Goal: Task Accomplishment & Management: Manage account settings

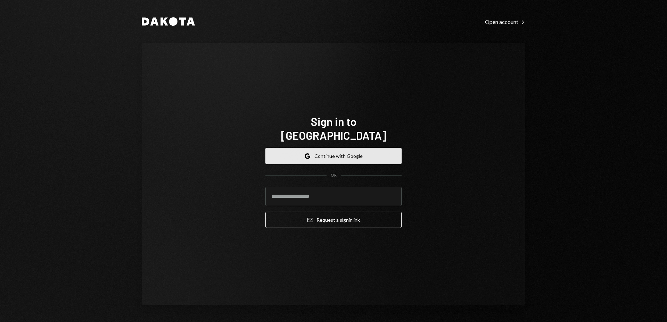
click at [316, 151] on button "Google Continue with Google" at bounding box center [333, 156] width 136 height 16
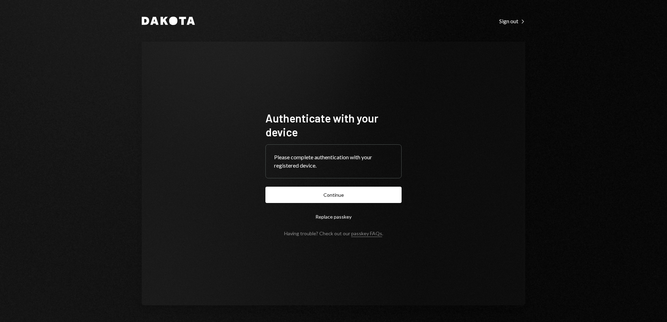
click at [340, 197] on button "Continue" at bounding box center [333, 195] width 136 height 16
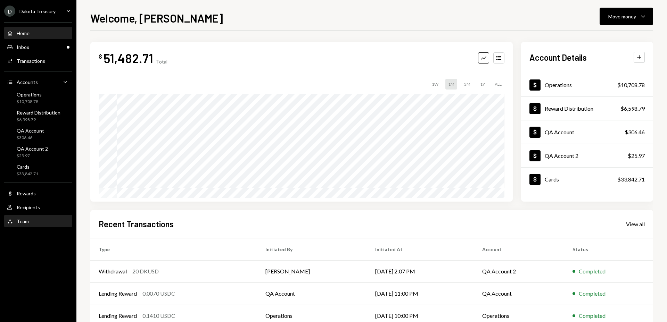
click at [41, 221] on div "Team Team" at bounding box center [38, 221] width 63 height 6
click at [43, 9] on div "Dakota Treasury" at bounding box center [37, 11] width 36 height 6
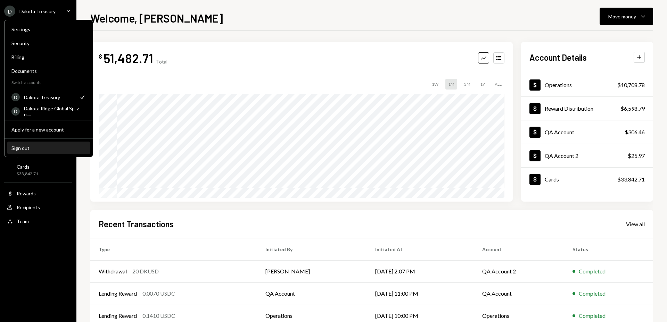
click at [52, 149] on div "Sign out" at bounding box center [48, 148] width 74 height 6
